Goal: Task Accomplishment & Management: Complete application form

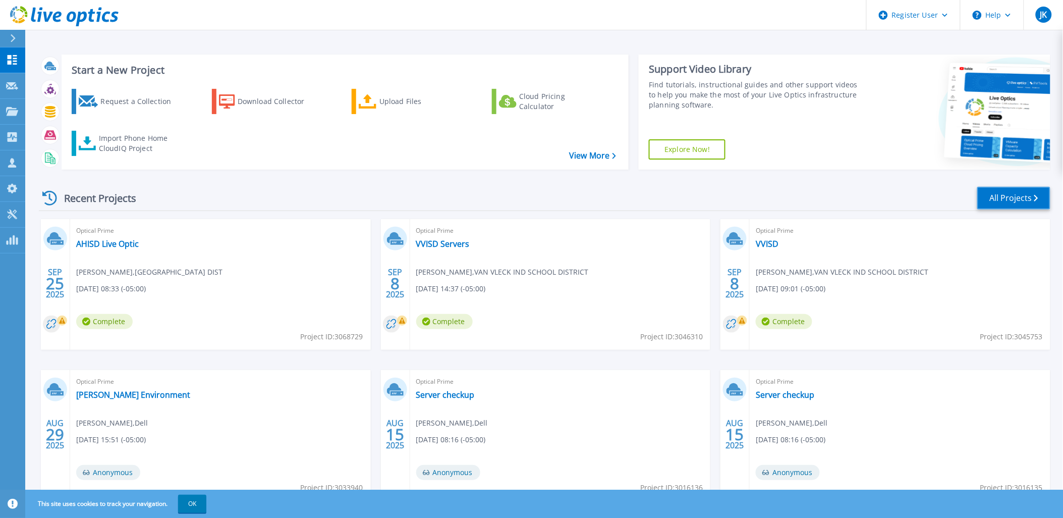
click at [986, 199] on link "All Projects" at bounding box center [1013, 198] width 73 height 23
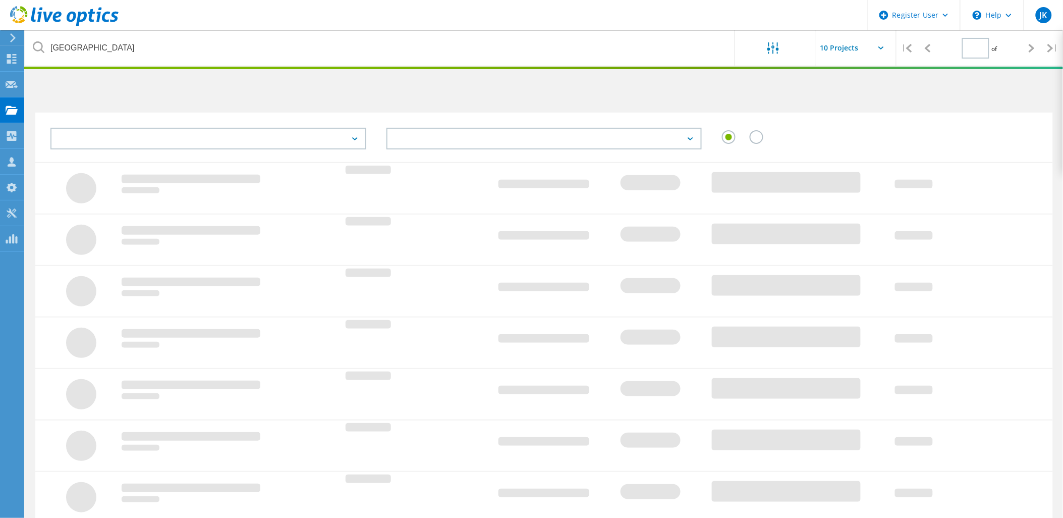
type input "1"
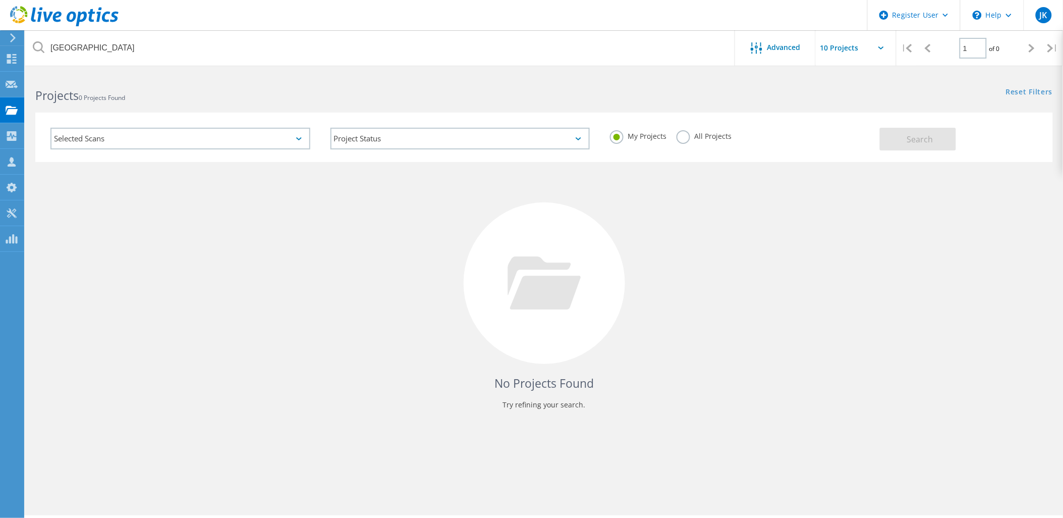
click at [688, 142] on div "All Projects" at bounding box center [703, 137] width 55 height 15
drag, startPoint x: 688, startPoint y: 142, endPoint x: 683, endPoint y: 139, distance: 5.8
click at [683, 139] on label "All Projects" at bounding box center [703, 135] width 55 height 10
click at [0, 0] on input "All Projects" at bounding box center [0, 0] width 0 height 0
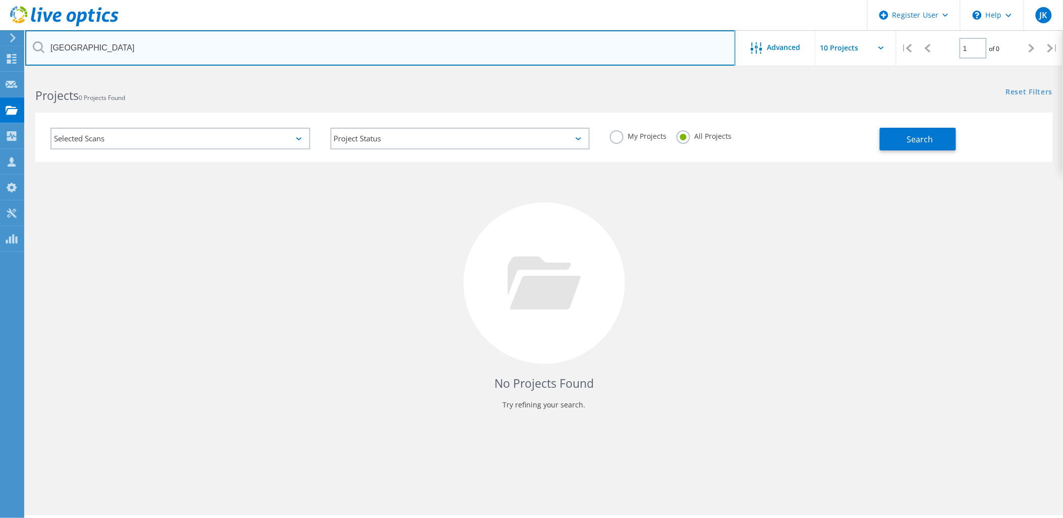
click at [604, 48] on input "raymondville" at bounding box center [380, 47] width 710 height 35
click at [326, 49] on input "adan alaniz" at bounding box center [380, 47] width 710 height 35
type input "southwest texas college"
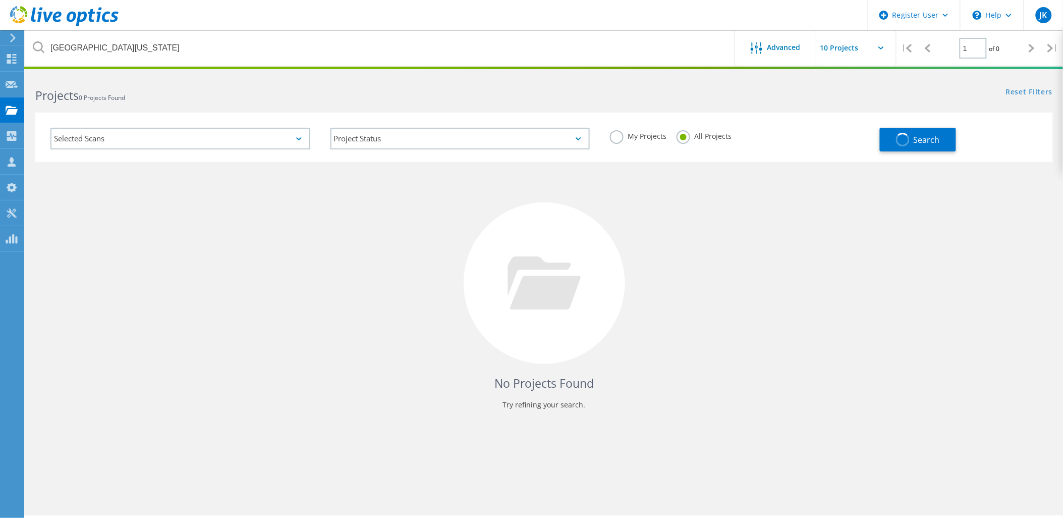
click at [18, 40] on div at bounding box center [11, 37] width 15 height 9
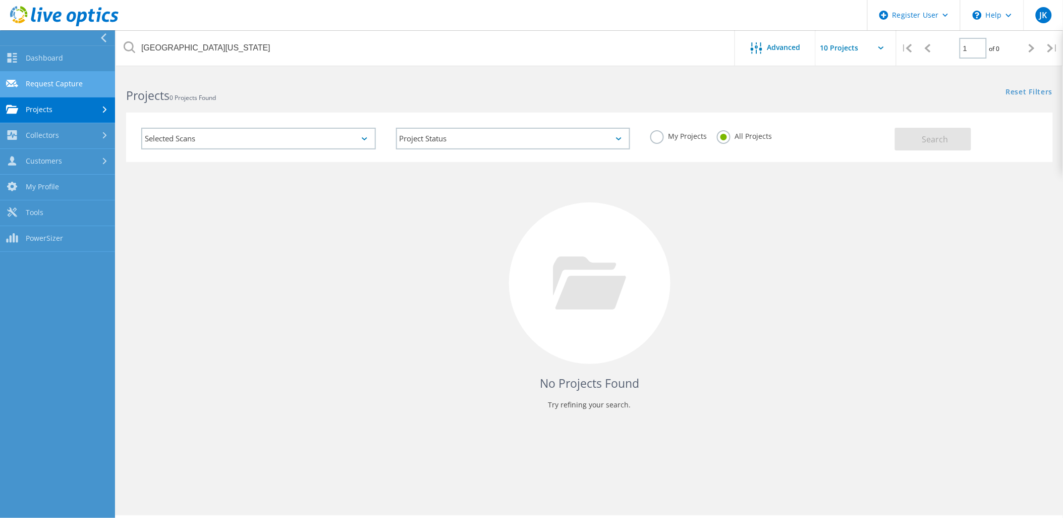
drag, startPoint x: 59, startPoint y: 79, endPoint x: 56, endPoint y: 86, distance: 8.1
click at [54, 82] on link "Request Capture" at bounding box center [57, 85] width 115 height 26
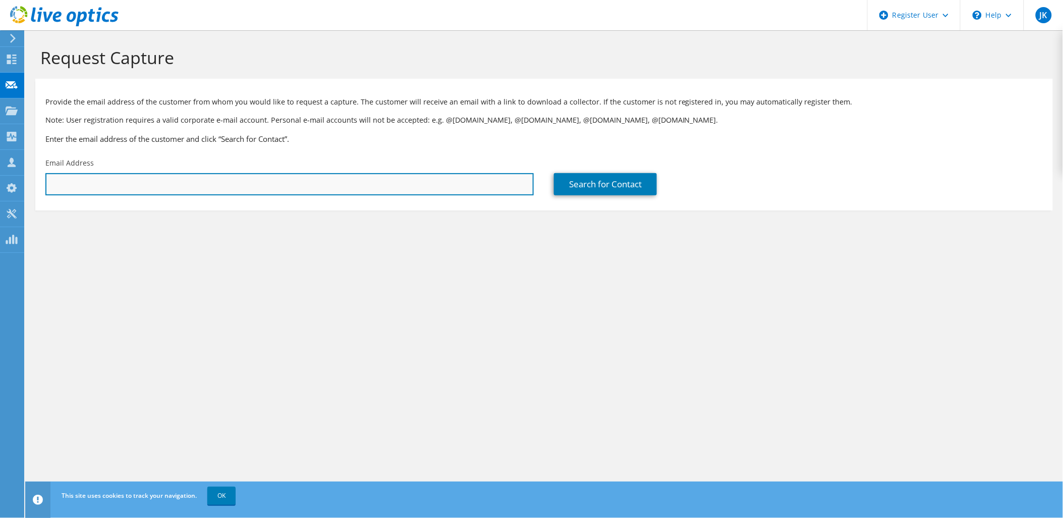
click at [275, 180] on input "text" at bounding box center [289, 184] width 488 height 22
paste input "Alaniz, Adan <aalaniz@swtxc.edu>"
drag, startPoint x: 96, startPoint y: 182, endPoint x: 36, endPoint y: 183, distance: 59.5
click at [36, 183] on div "Email Address Alaniz, Adan <aalaniz@swtxc.edu" at bounding box center [289, 176] width 508 height 47
type input "aalaniz@swtxc.edu"
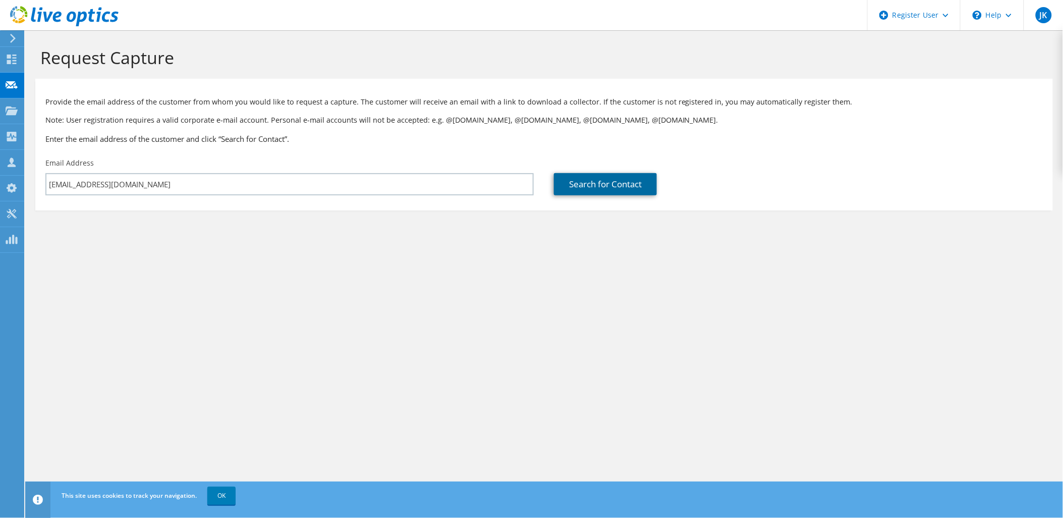
click at [638, 183] on link "Search for Contact" at bounding box center [605, 184] width 103 height 22
type input "SOUTHWEST TEXAS JUNIOR COLLEGE"
type input "Adan"
type input "Alaniz"
type input "[GEOGRAPHIC_DATA]"
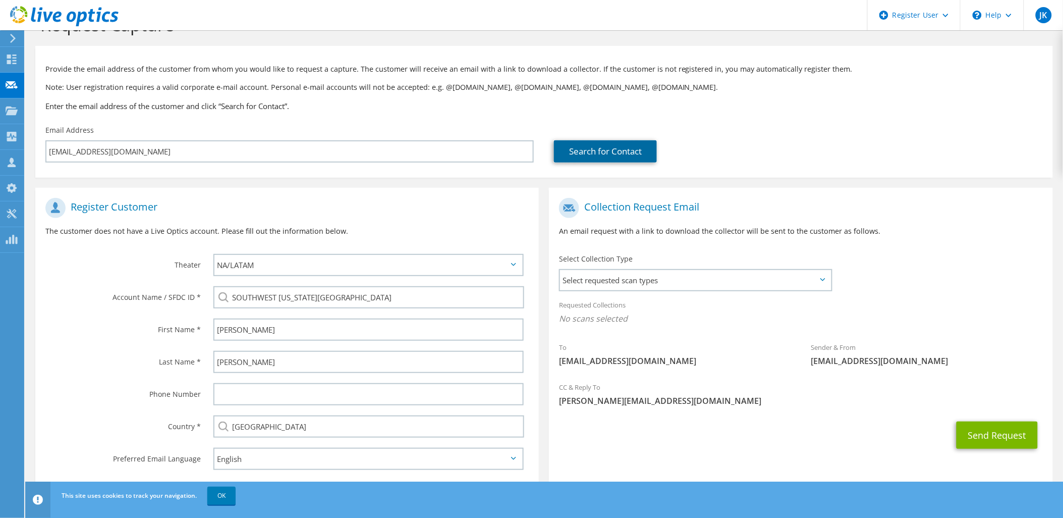
scroll to position [49, 0]
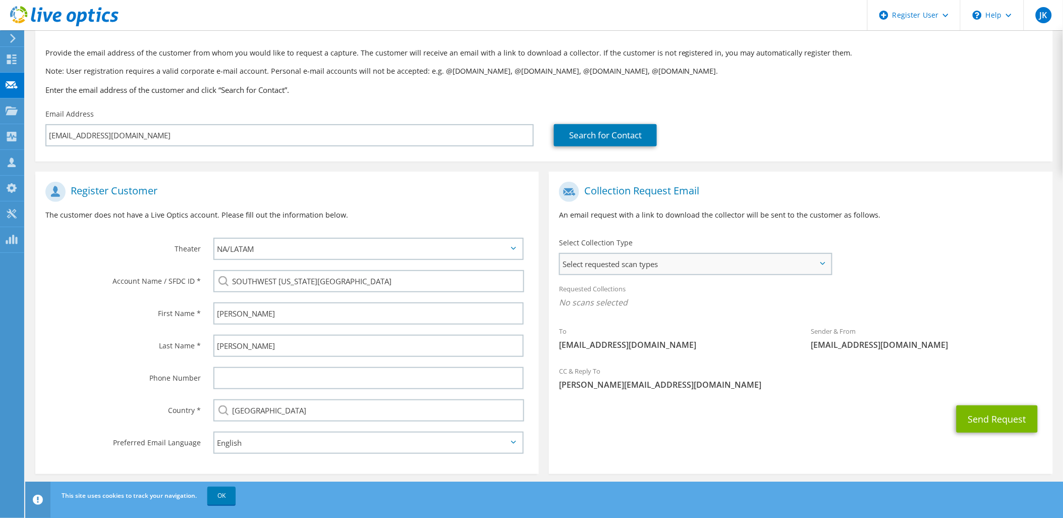
click at [701, 260] on span "Select requested scan types" at bounding box center [695, 264] width 271 height 20
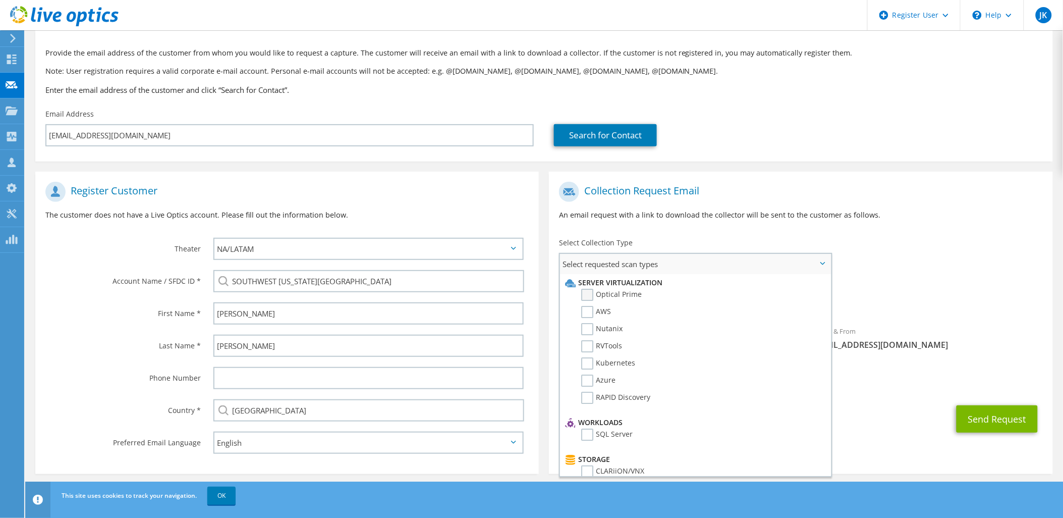
click at [609, 291] on label "Optical Prime" at bounding box center [611, 295] width 61 height 12
click at [0, 0] on input "Optical Prime" at bounding box center [0, 0] width 0 height 0
click at [778, 275] on ul "Server Virtualization Optical Prime AWS Nutanix RVTools Kubernetes Azure" at bounding box center [693, 344] width 263 height 140
click at [780, 265] on span "Select requested scan types" at bounding box center [695, 264] width 271 height 20
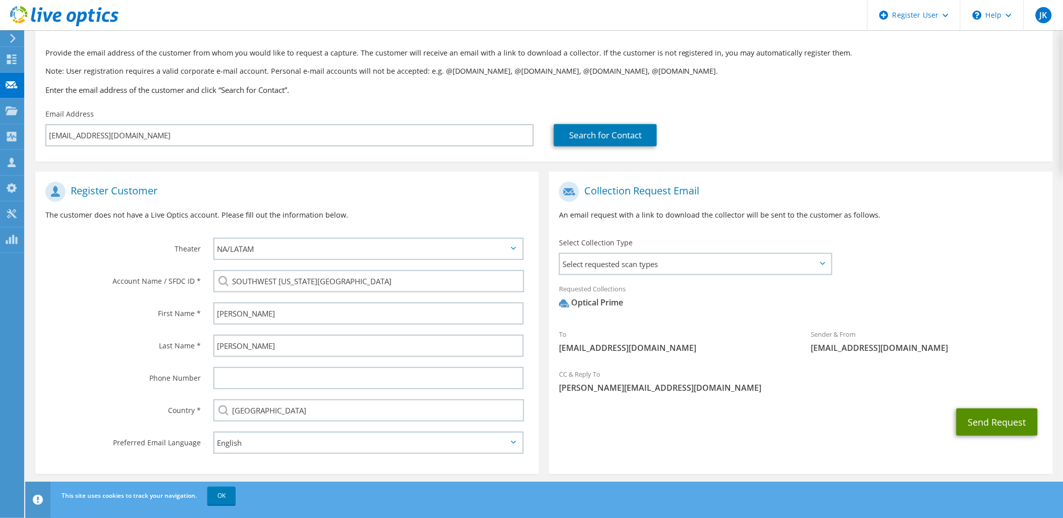
click at [997, 422] on button "Send Request" at bounding box center [996, 421] width 81 height 27
